Goal: Communication & Community: Participate in discussion

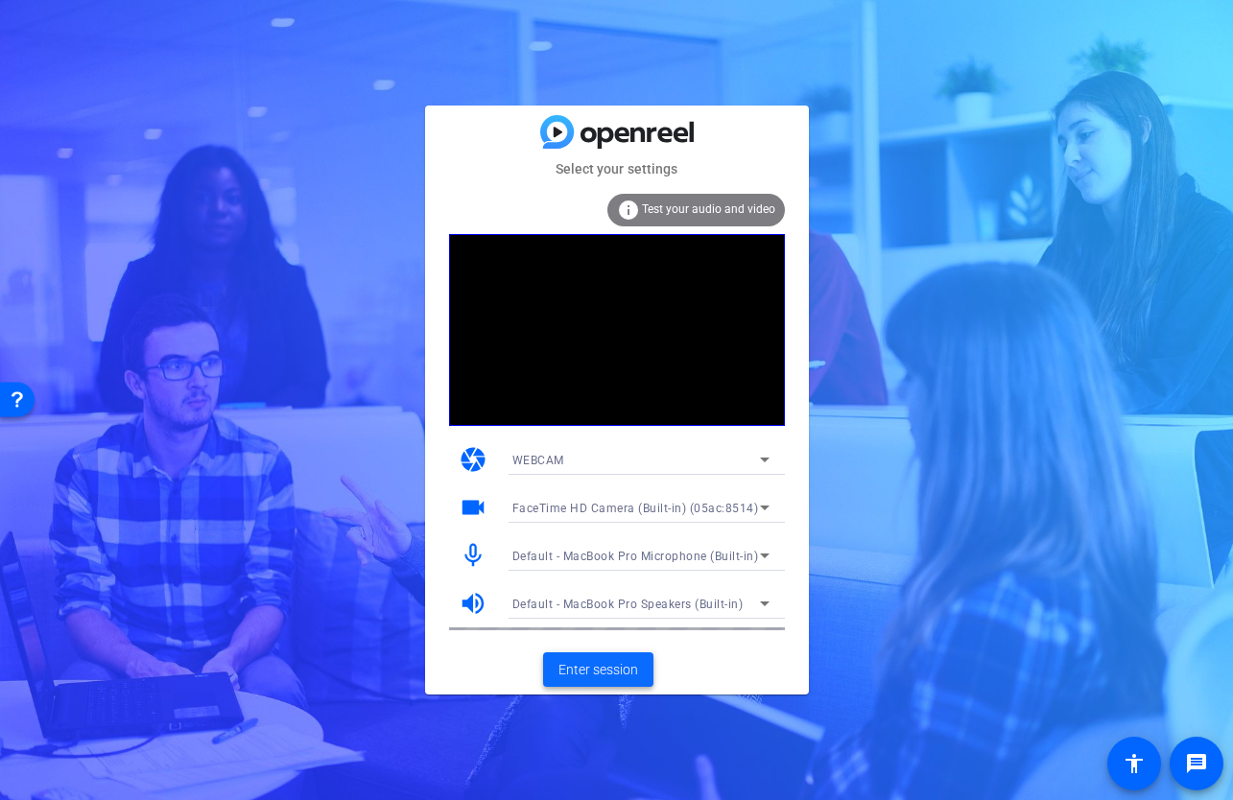
click at [608, 671] on span "Enter session" at bounding box center [598, 670] width 80 height 20
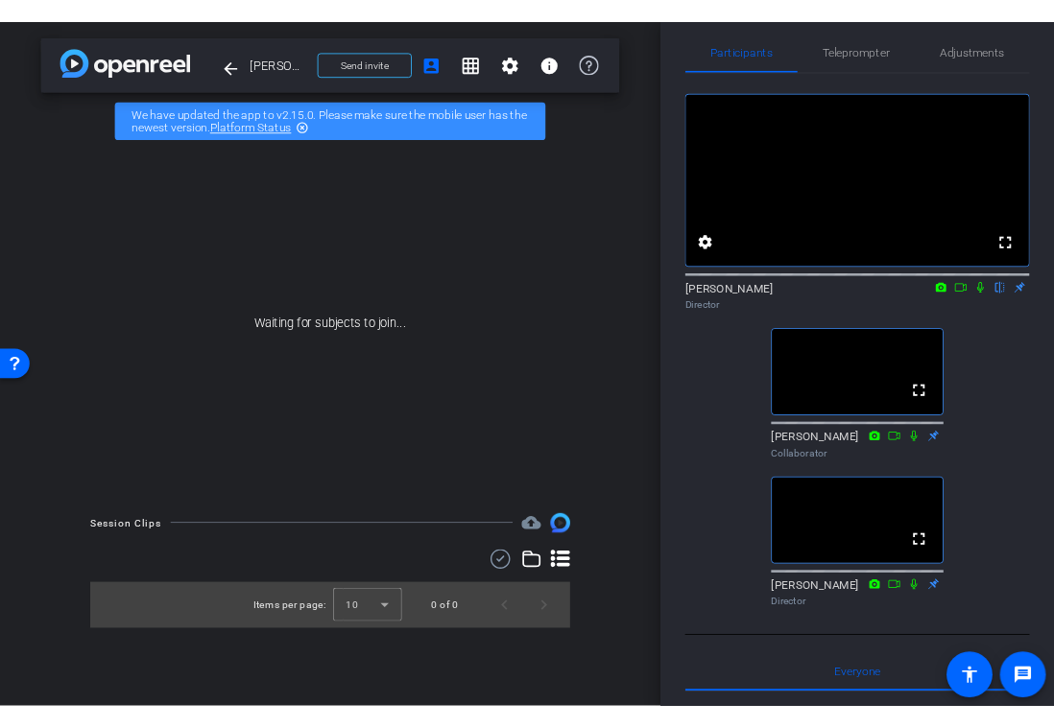
scroll to position [22, 0]
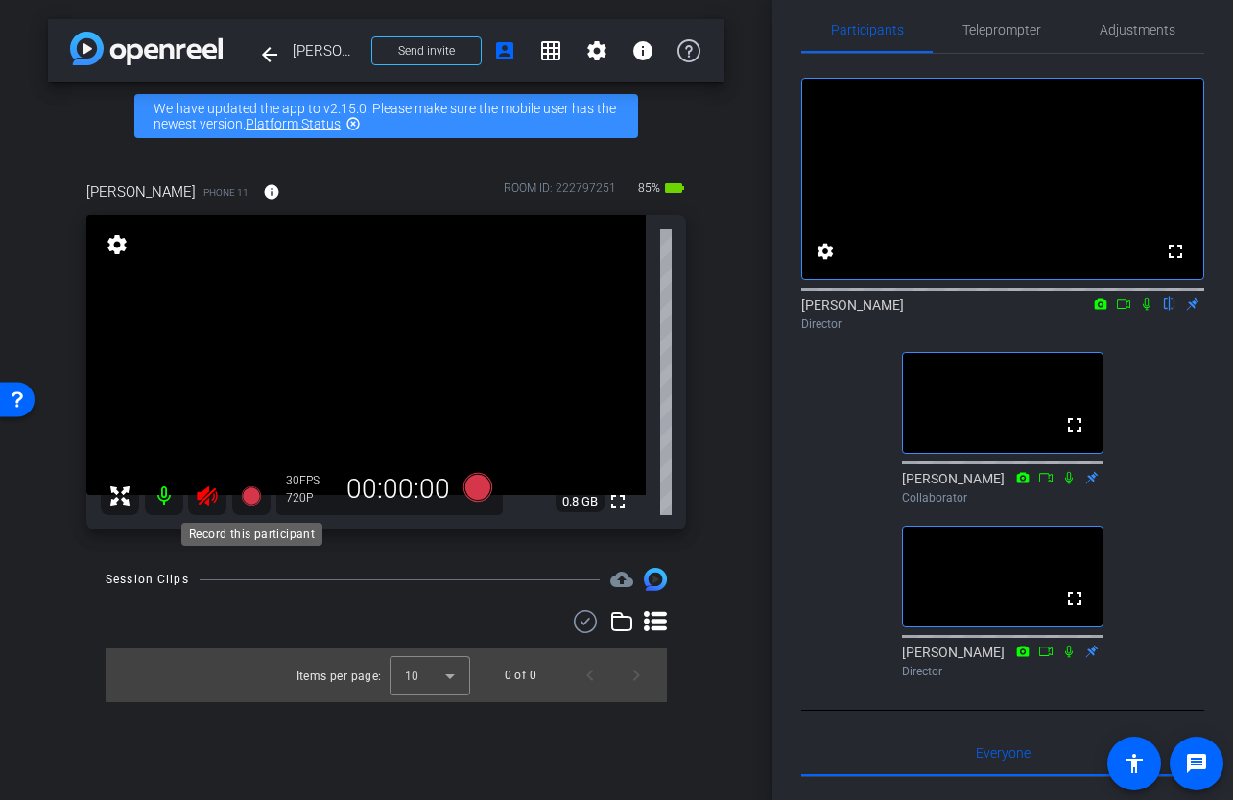
click at [232, 501] on mat-icon at bounding box center [251, 496] width 38 height 38
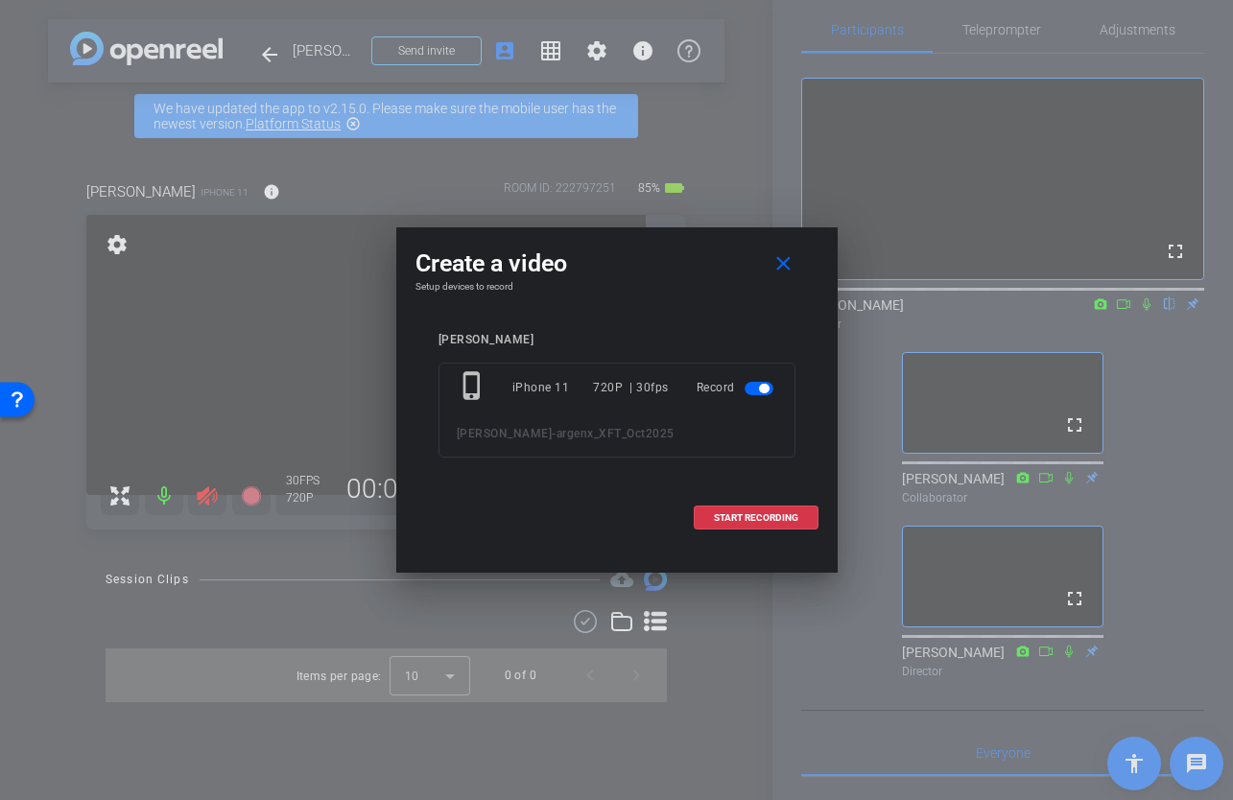
click at [855, 421] on div at bounding box center [616, 400] width 1233 height 800
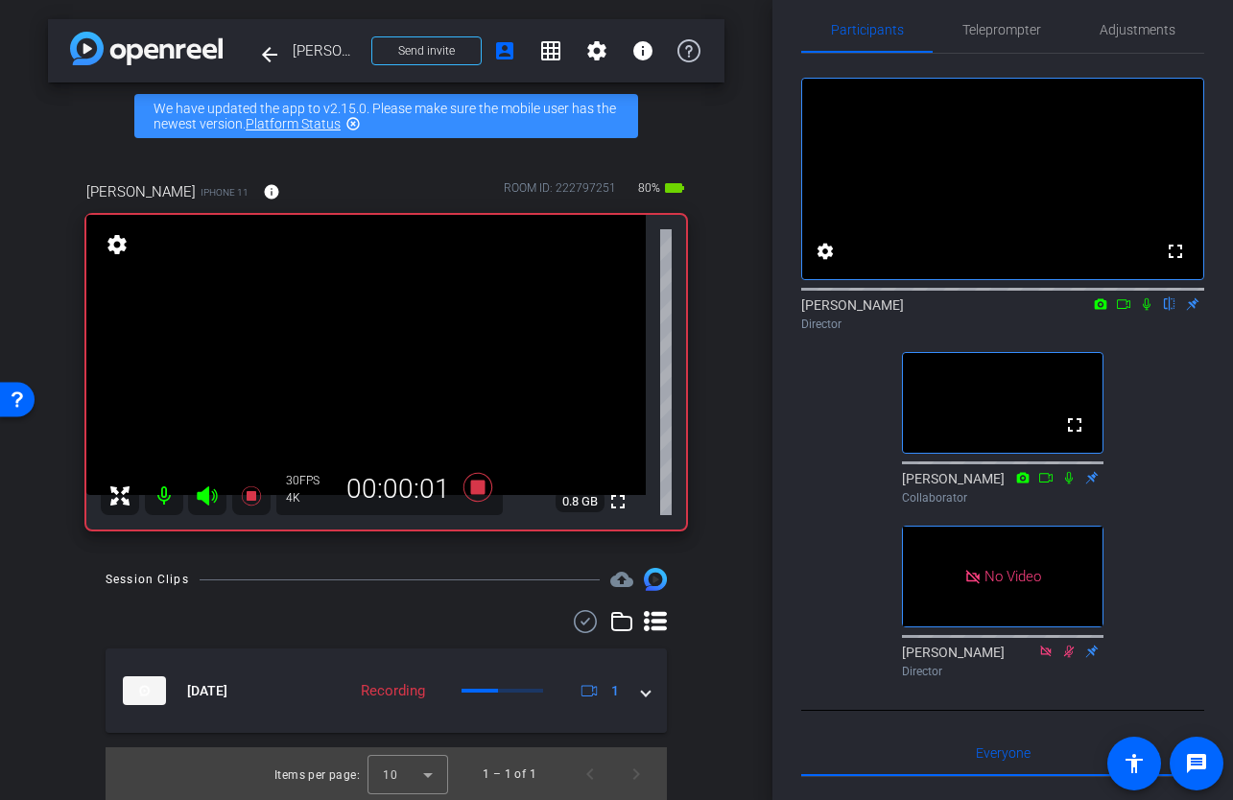
click at [1101, 311] on icon at bounding box center [1100, 303] width 15 height 13
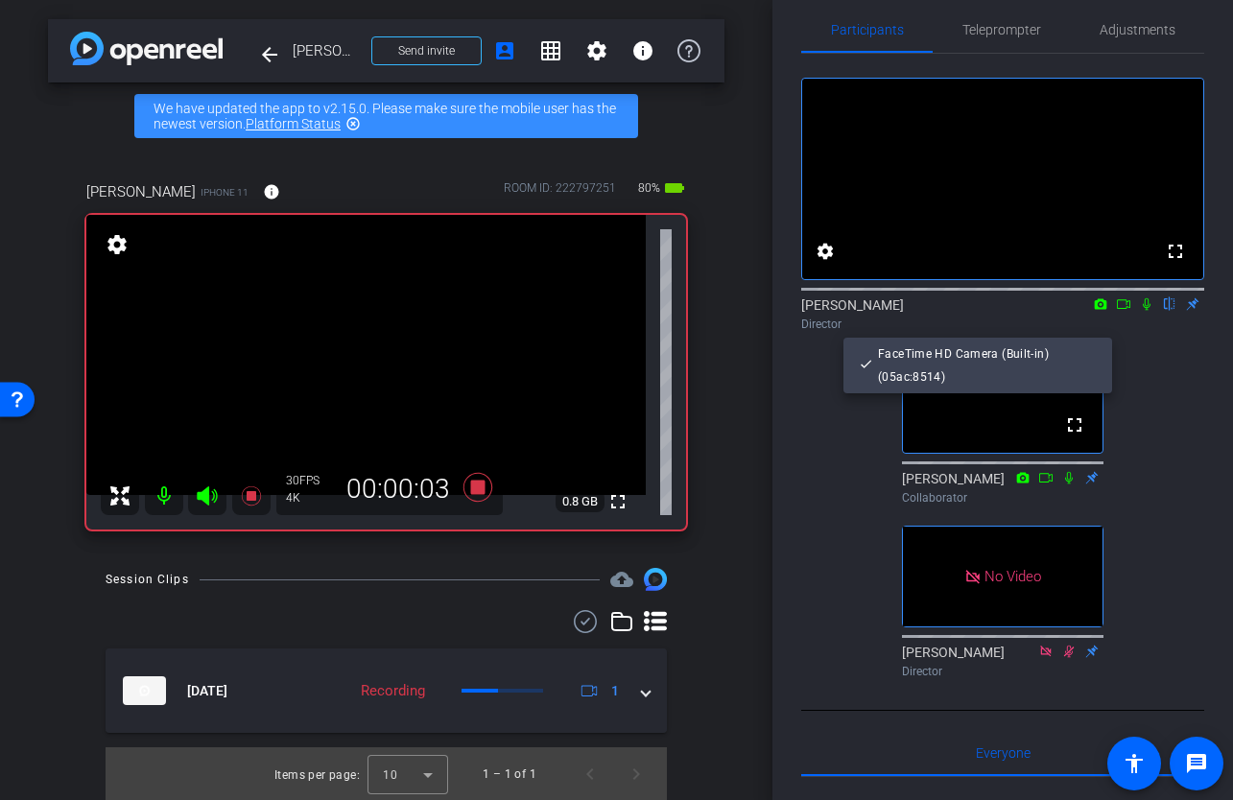
click at [1124, 326] on div at bounding box center [616, 400] width 1233 height 800
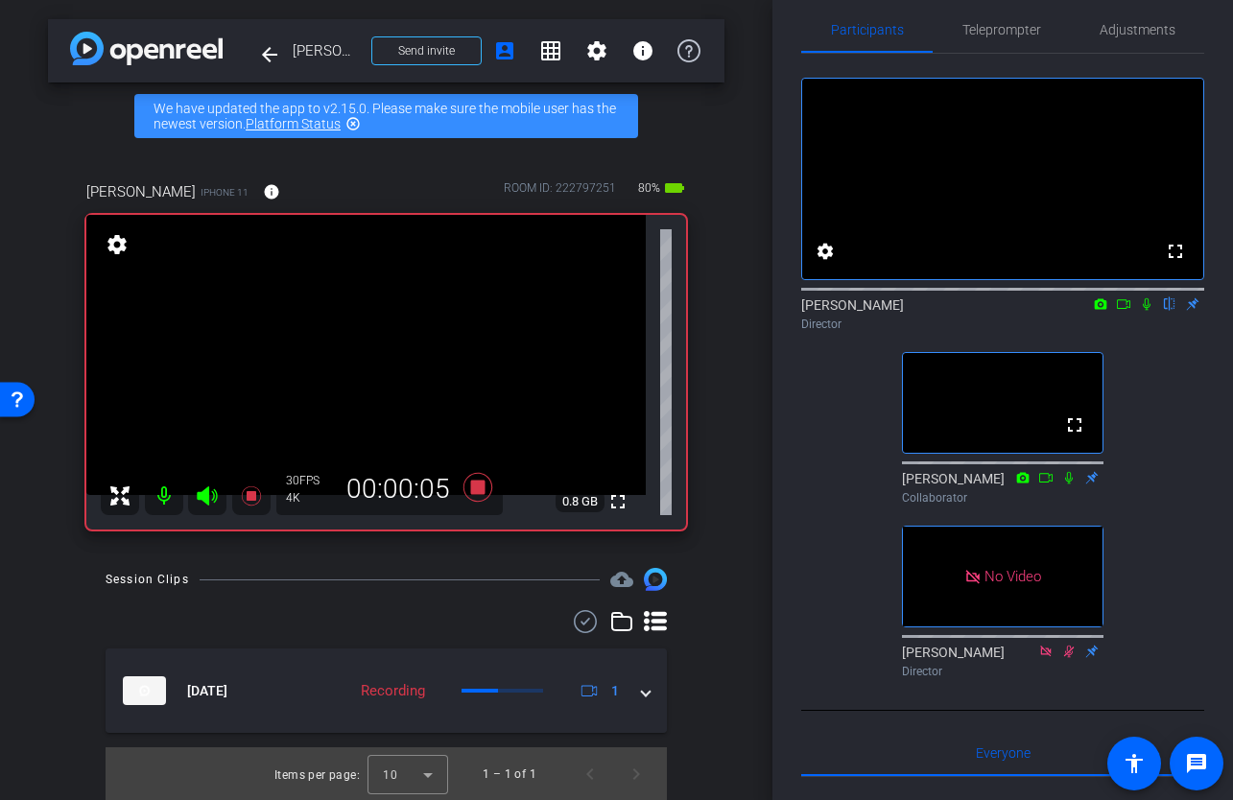
click at [1123, 311] on icon at bounding box center [1123, 303] width 15 height 13
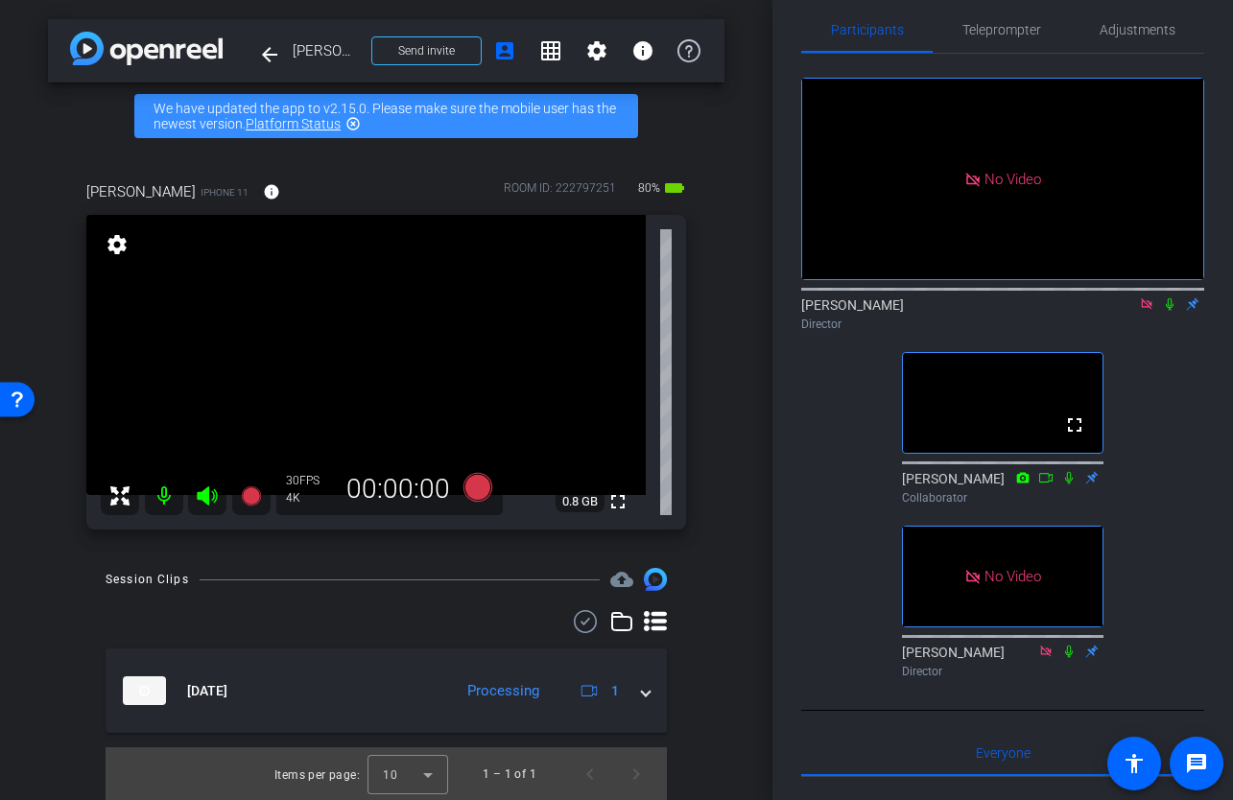
click at [1169, 311] on icon at bounding box center [1170, 304] width 8 height 12
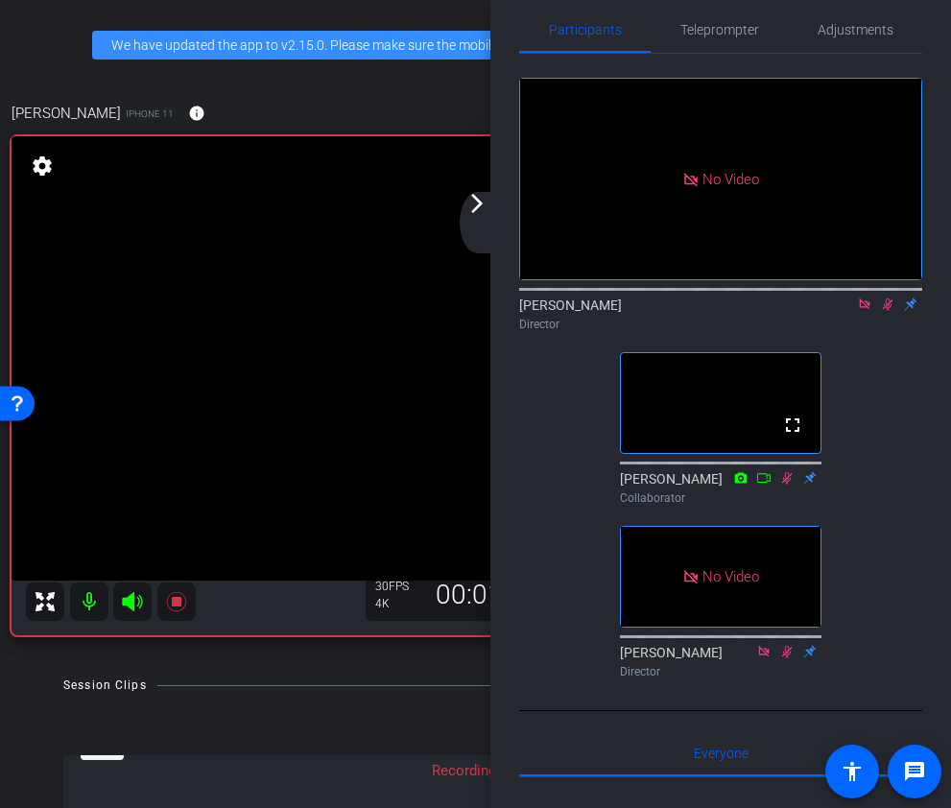
click at [891, 311] on icon at bounding box center [887, 303] width 15 height 13
click at [886, 311] on icon at bounding box center [887, 303] width 15 height 13
click at [891, 296] on div at bounding box center [720, 287] width 403 height 15
click at [893, 311] on icon at bounding box center [887, 303] width 15 height 13
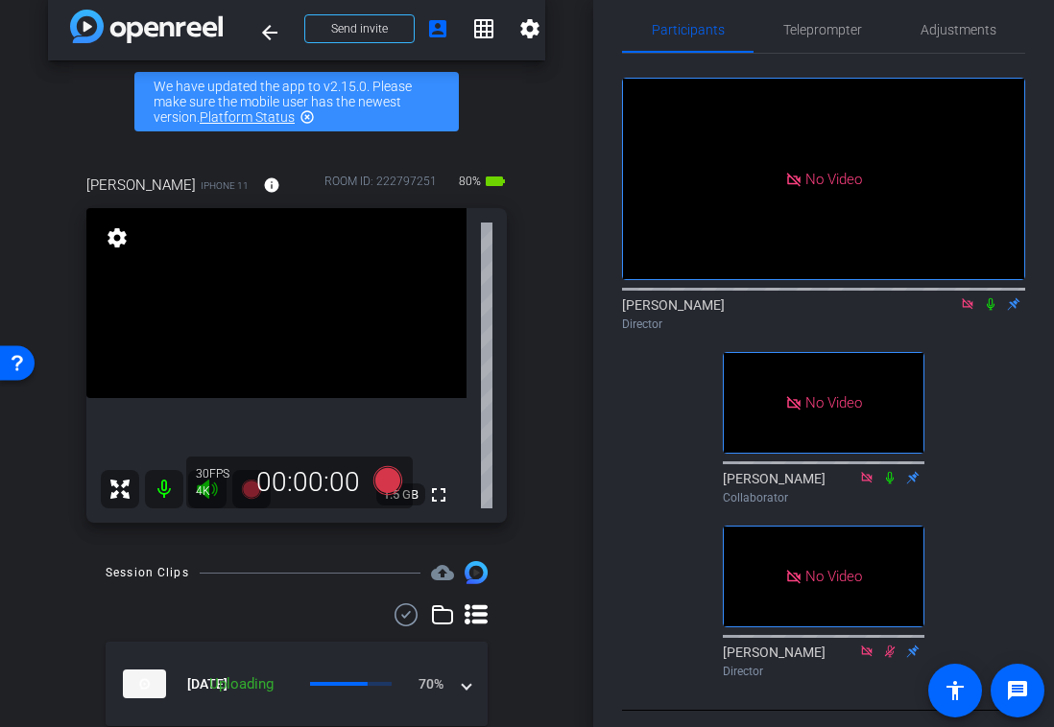
click at [989, 311] on icon at bounding box center [990, 303] width 15 height 13
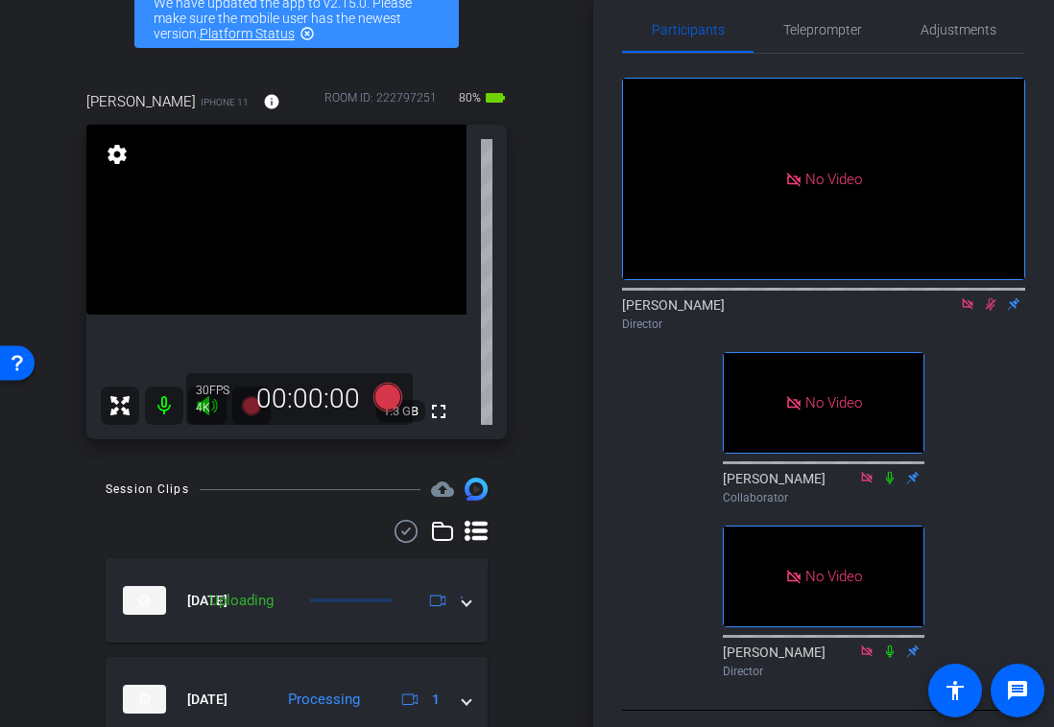
scroll to position [0, 0]
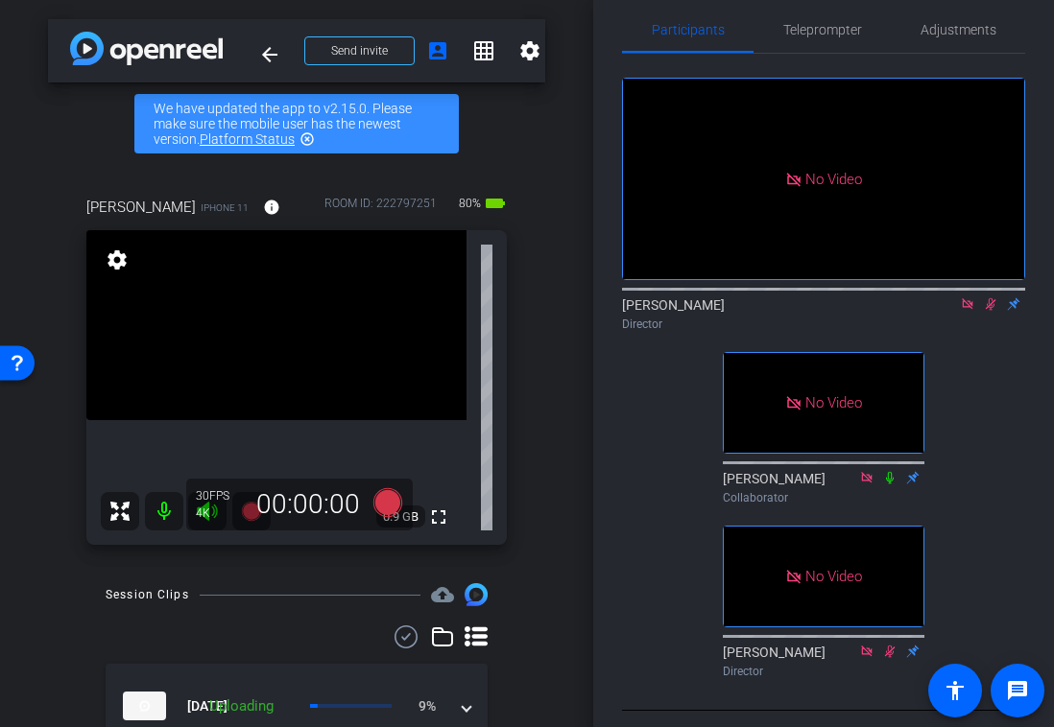
click at [996, 311] on icon at bounding box center [990, 303] width 15 height 13
click at [992, 311] on icon at bounding box center [990, 303] width 15 height 13
click at [994, 311] on icon at bounding box center [990, 303] width 15 height 13
click at [991, 311] on icon at bounding box center [990, 304] width 8 height 12
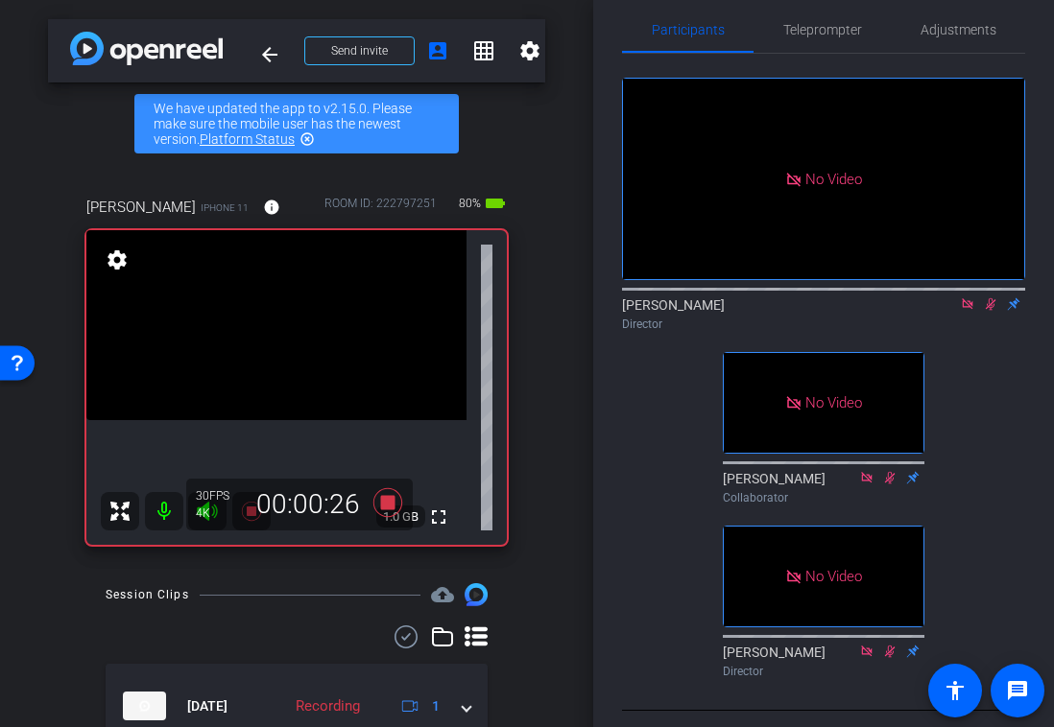
click at [988, 311] on icon at bounding box center [990, 303] width 15 height 13
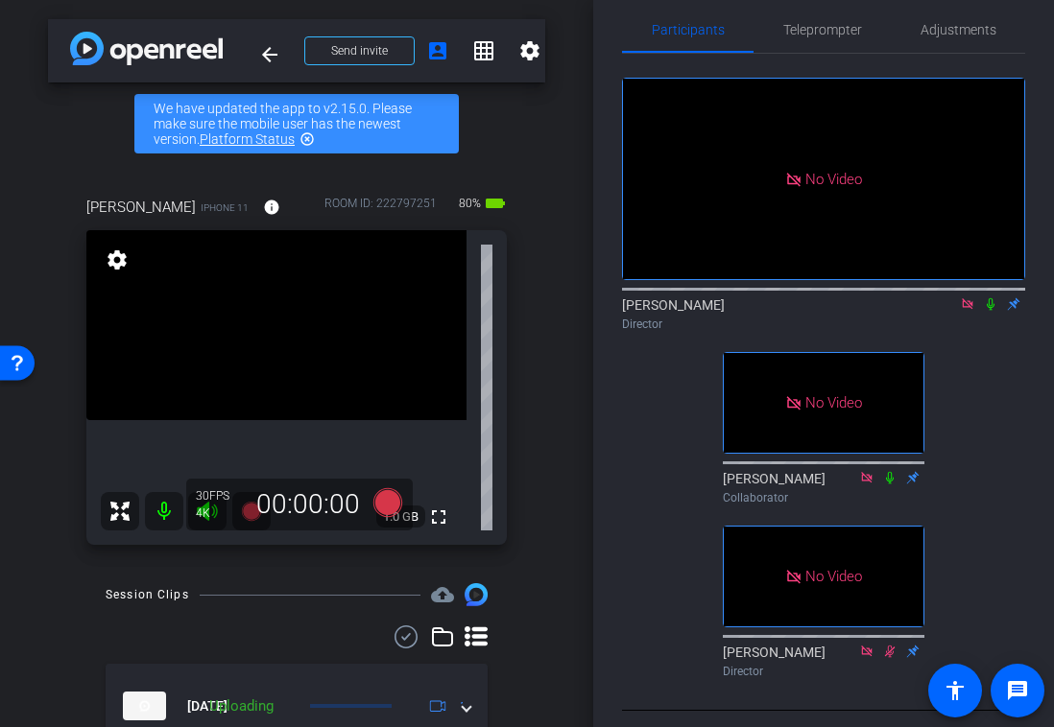
click at [992, 311] on icon at bounding box center [990, 304] width 8 height 12
click at [992, 311] on icon at bounding box center [990, 304] width 11 height 12
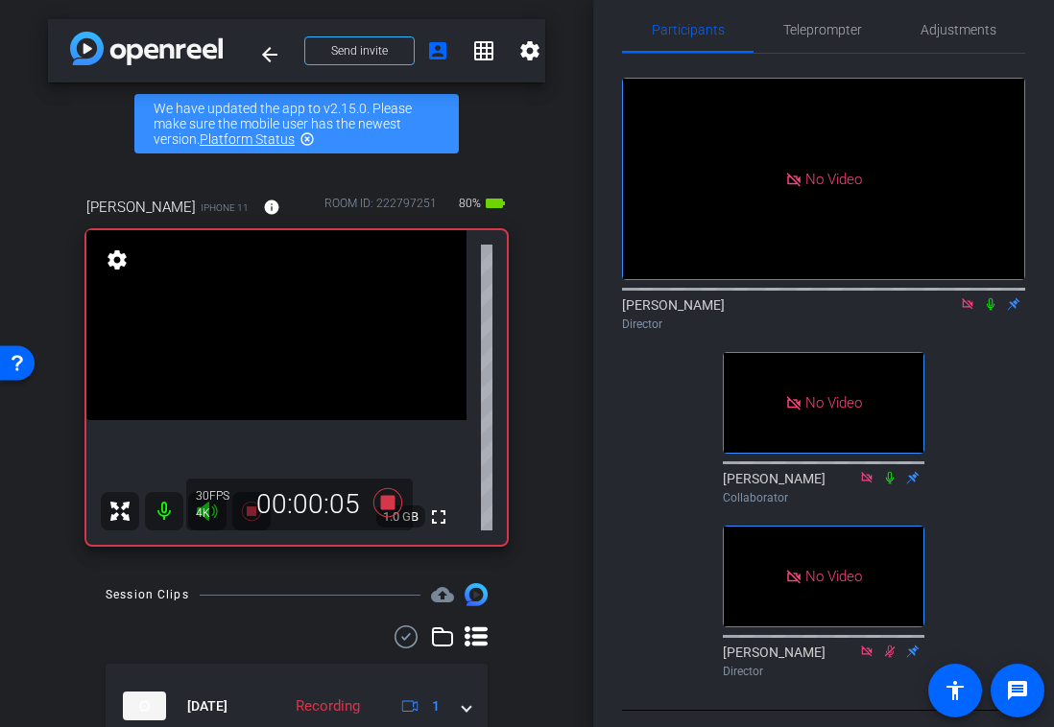
click at [992, 311] on icon at bounding box center [990, 303] width 15 height 13
click at [988, 394] on div "No Video [PERSON_NAME] Director No Video [PERSON_NAME] Collaborator No Video [P…" at bounding box center [823, 370] width 403 height 632
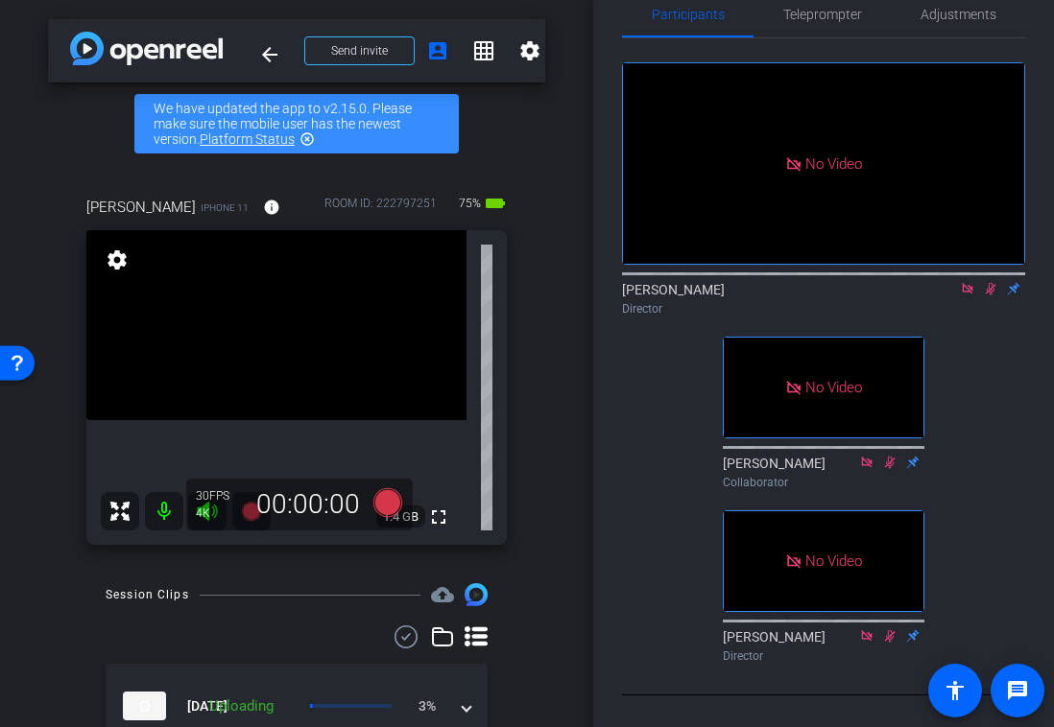
click at [995, 296] on icon at bounding box center [990, 288] width 15 height 13
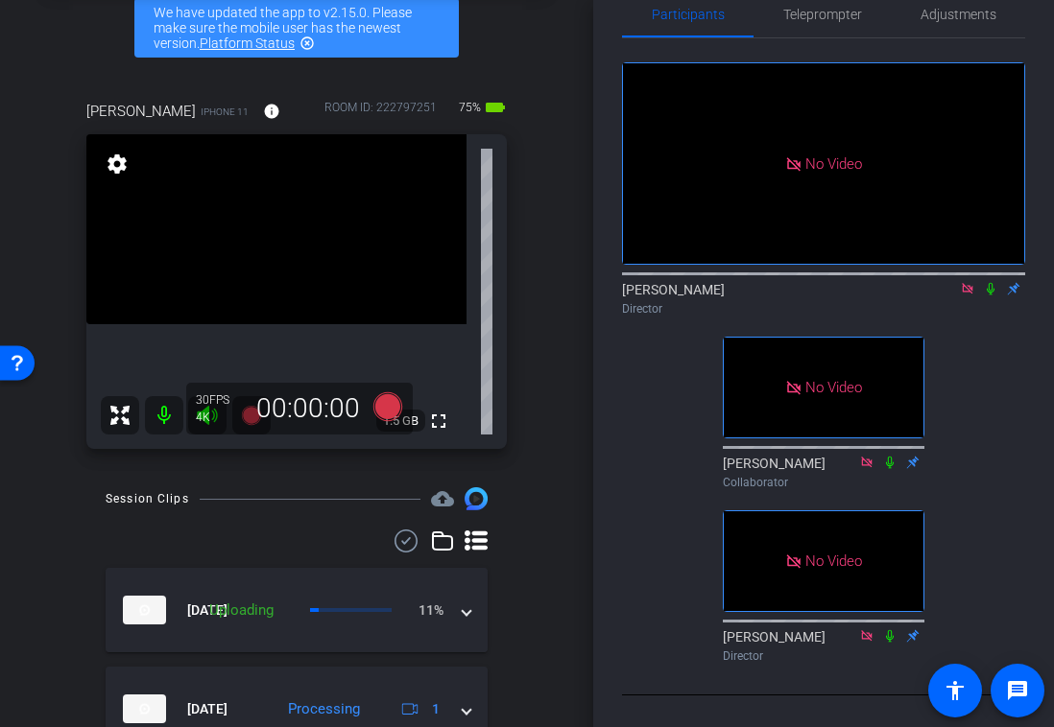
scroll to position [91, 0]
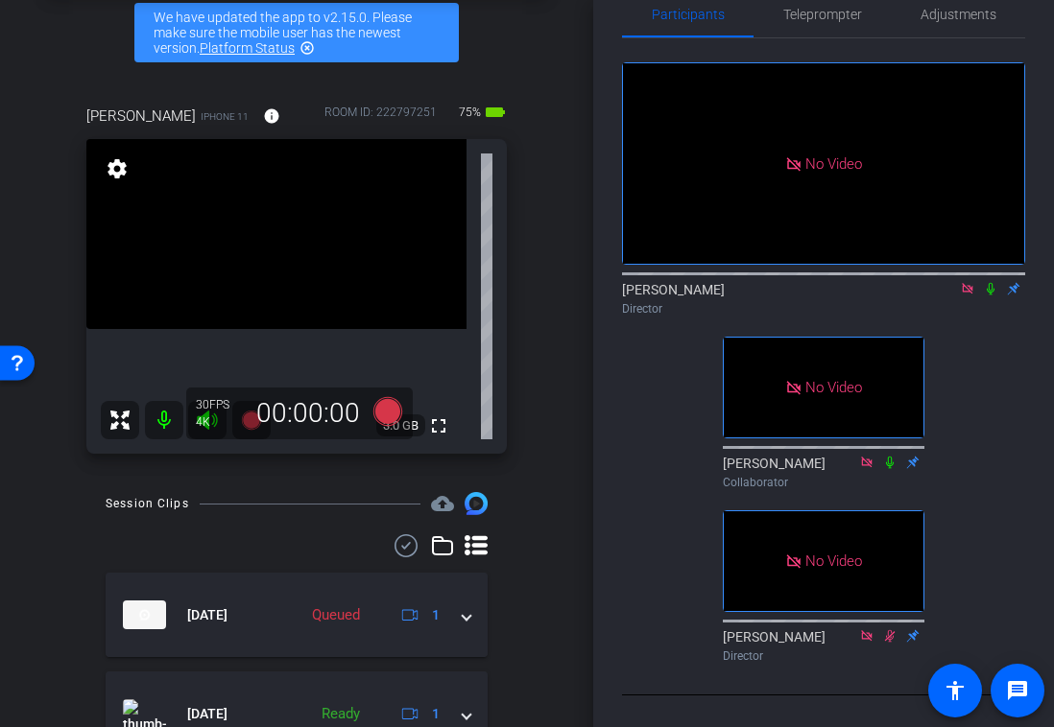
click at [992, 296] on icon at bounding box center [990, 289] width 8 height 12
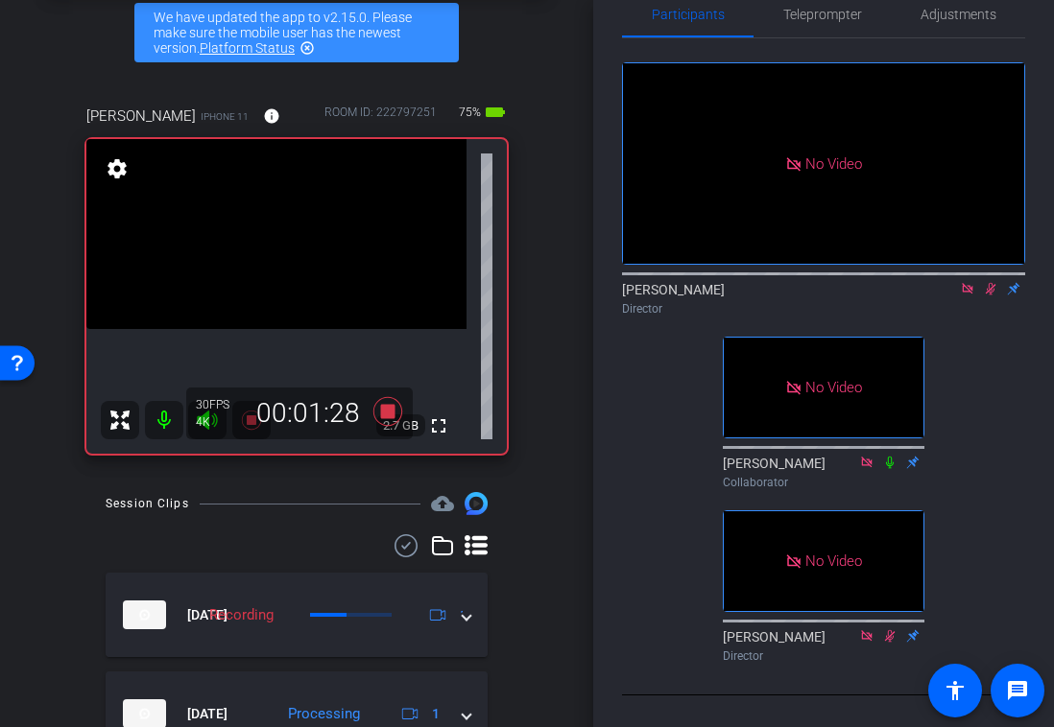
click at [993, 296] on icon at bounding box center [990, 288] width 15 height 13
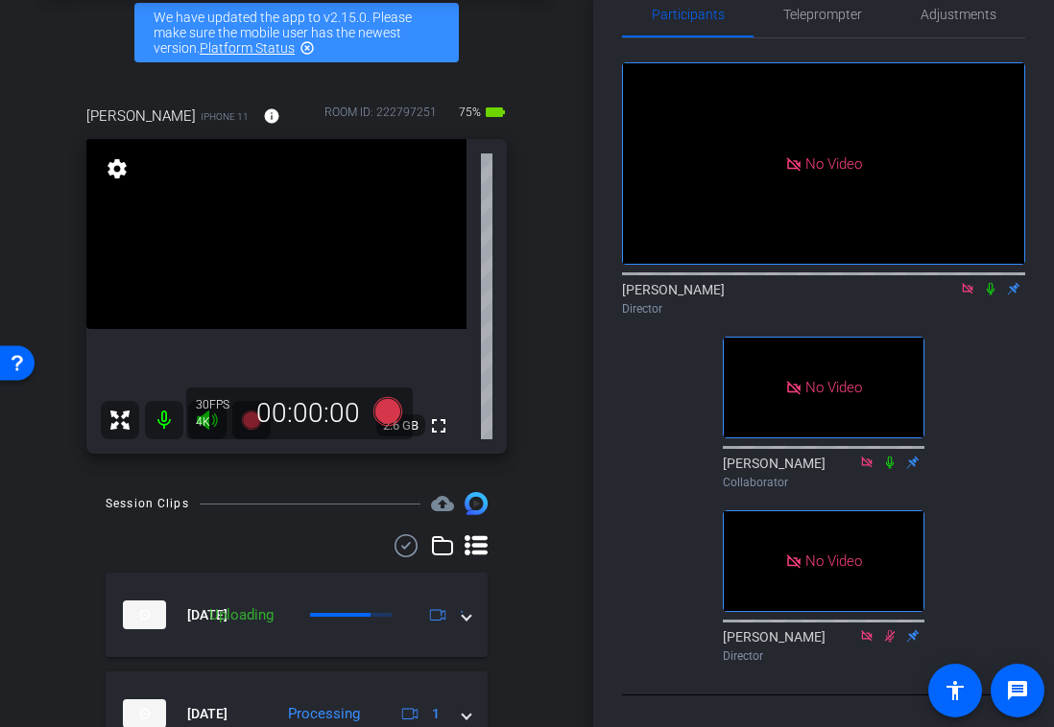
click at [992, 296] on icon at bounding box center [990, 289] width 8 height 12
click at [992, 296] on icon at bounding box center [990, 289] width 11 height 12
click at [990, 296] on icon at bounding box center [990, 289] width 8 height 12
click at [992, 296] on icon at bounding box center [990, 288] width 15 height 13
click at [994, 296] on icon at bounding box center [990, 288] width 15 height 13
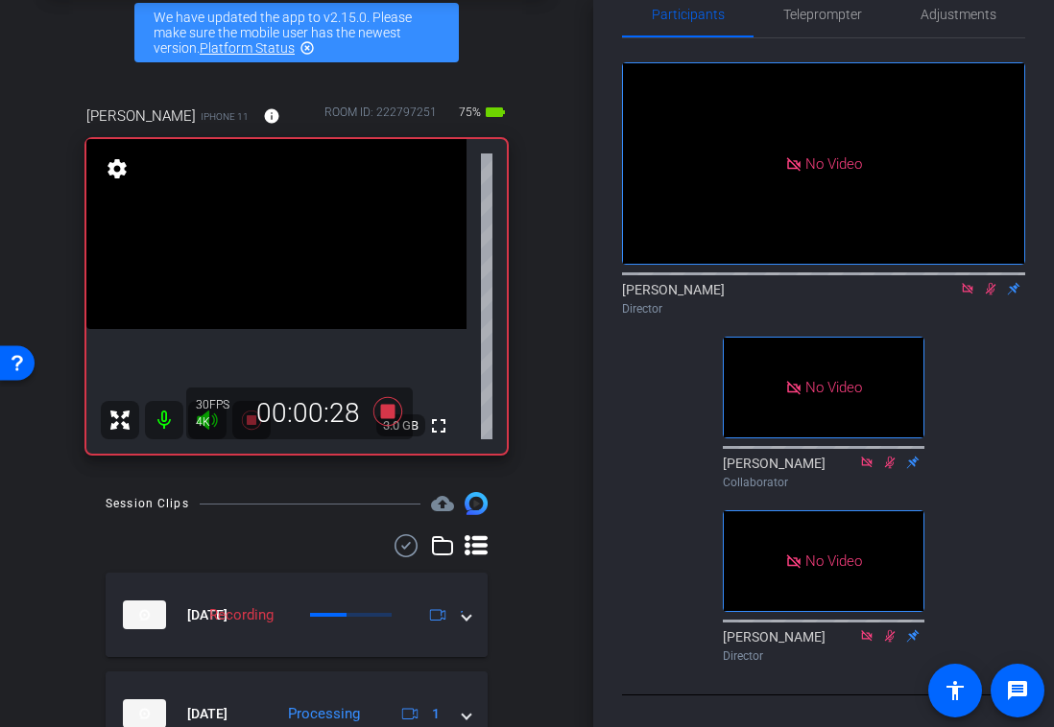
click at [993, 296] on icon at bounding box center [990, 288] width 15 height 13
click at [995, 296] on icon at bounding box center [990, 288] width 15 height 13
click at [989, 296] on icon at bounding box center [990, 288] width 15 height 13
click at [994, 296] on icon at bounding box center [990, 288] width 15 height 13
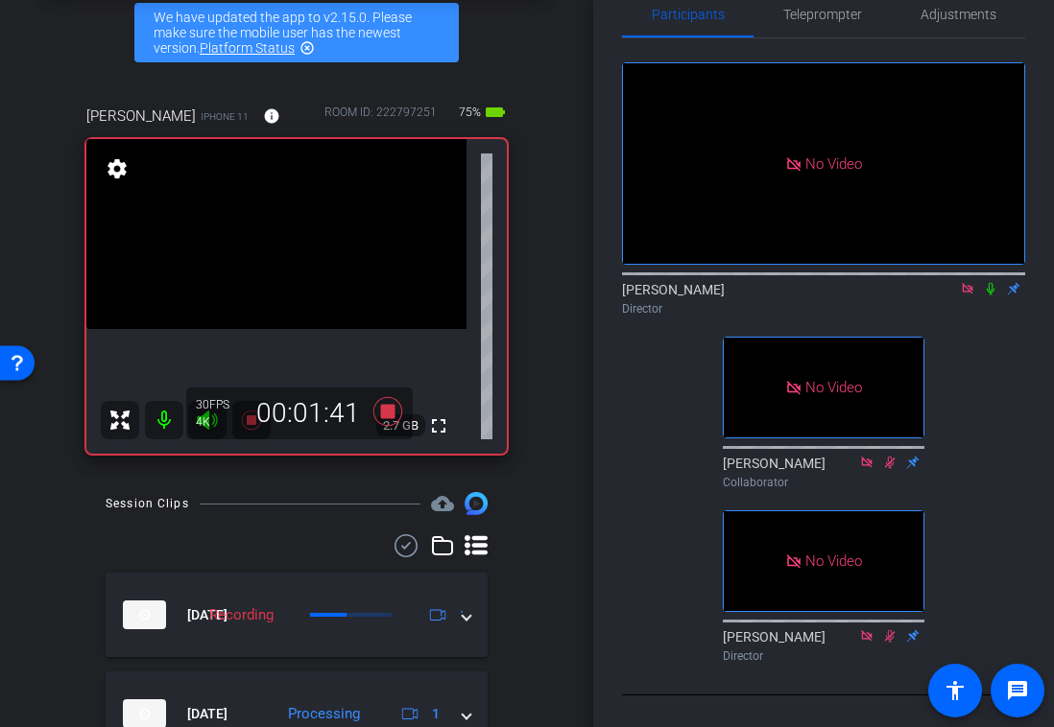
click at [994, 296] on icon at bounding box center [990, 288] width 15 height 13
click at [990, 296] on icon at bounding box center [990, 288] width 15 height 13
click at [995, 296] on icon at bounding box center [990, 288] width 15 height 13
click at [993, 297] on mat-icon at bounding box center [990, 288] width 23 height 17
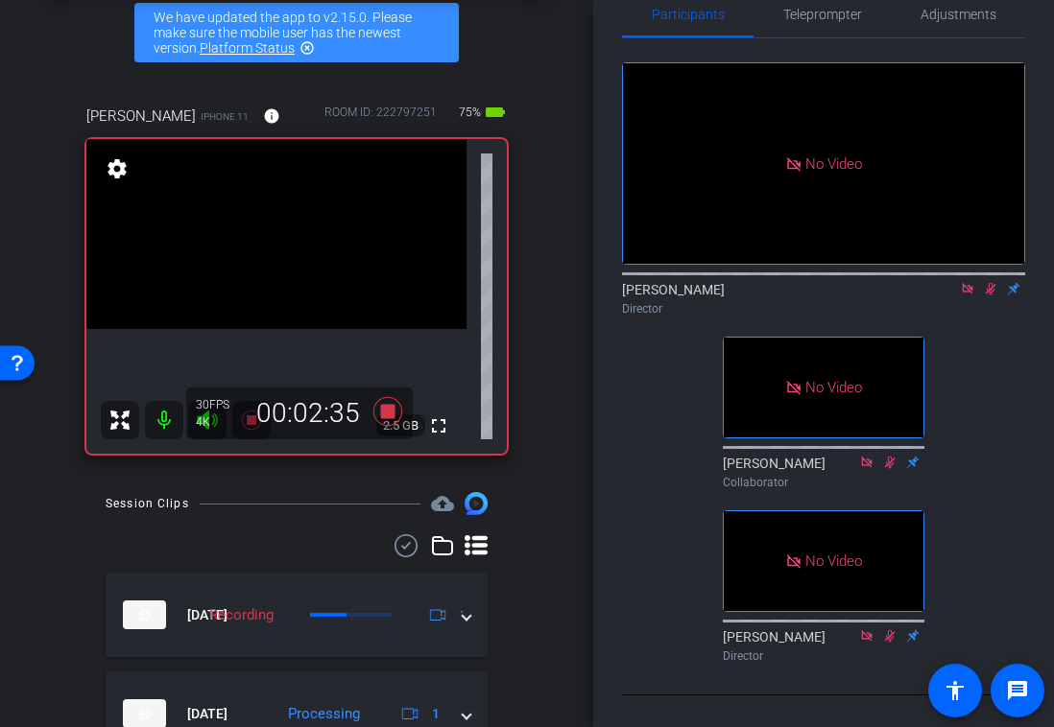
click at [993, 296] on icon at bounding box center [990, 289] width 11 height 12
click at [996, 296] on icon at bounding box center [990, 288] width 15 height 13
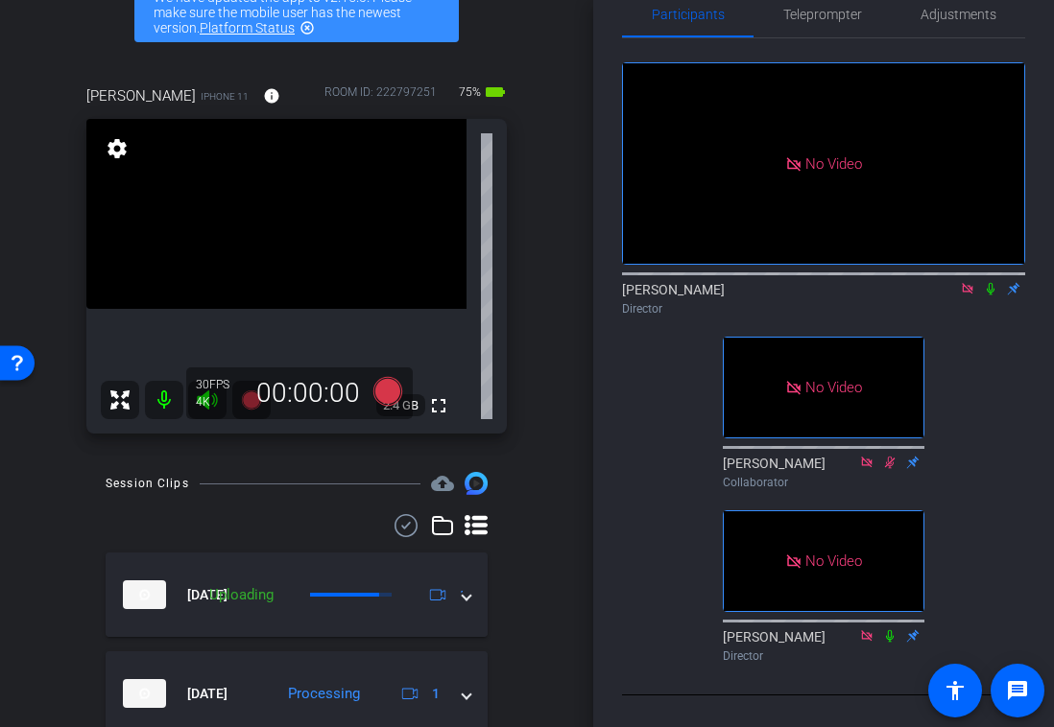
scroll to position [103, 0]
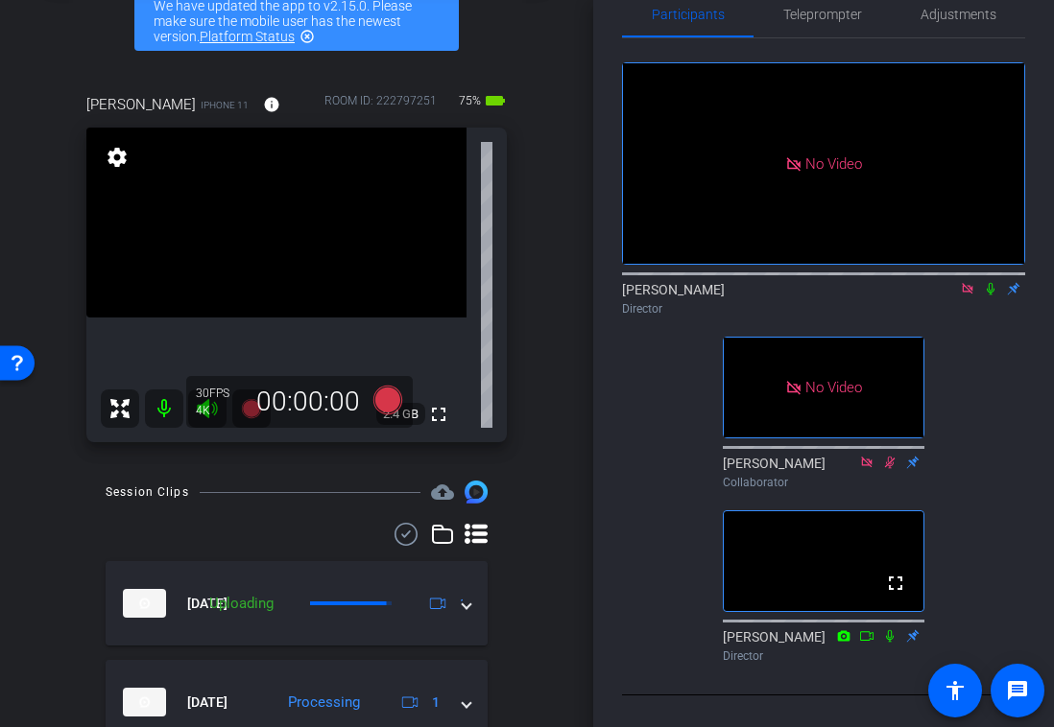
click at [971, 296] on icon at bounding box center [967, 288] width 15 height 13
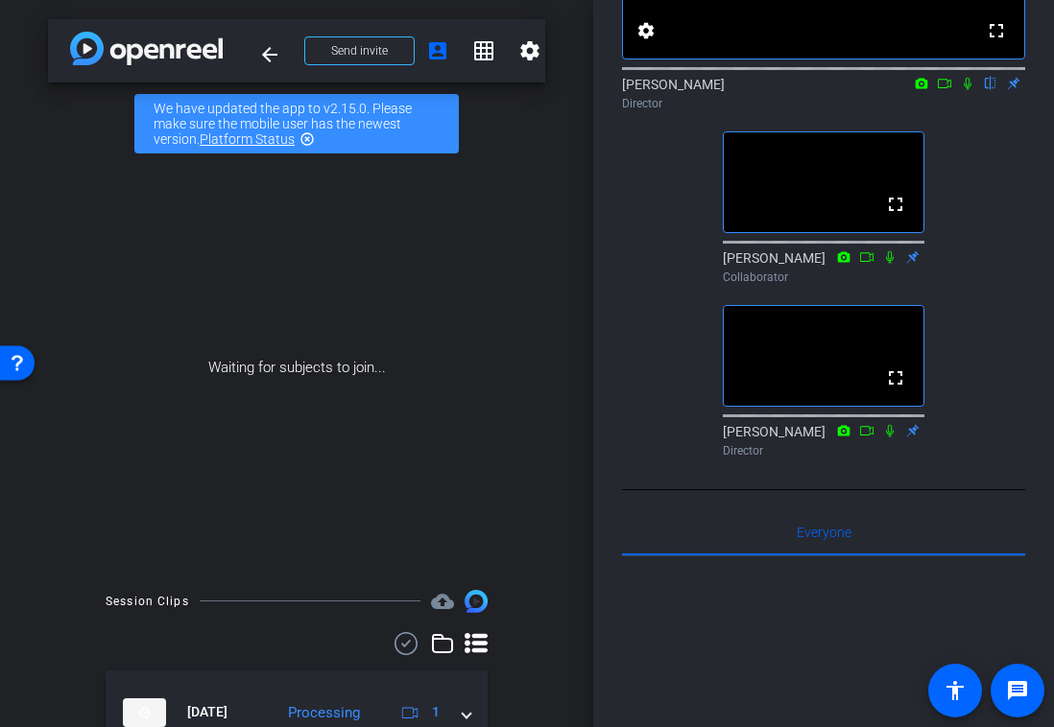
scroll to position [0, 0]
